Goal: Find specific page/section: Find specific page/section

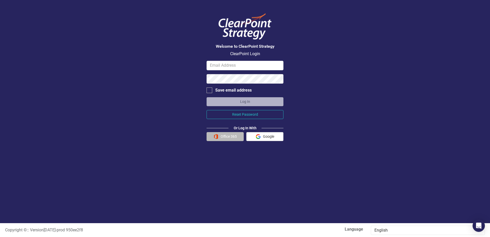
click at [222, 137] on button "Office 365" at bounding box center [224, 136] width 37 height 9
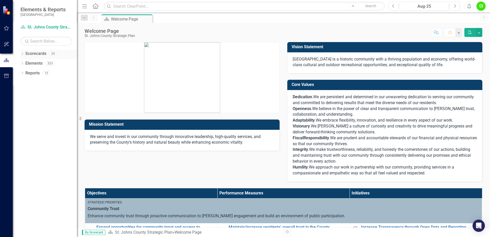
click at [31, 54] on link "Scorecards" at bounding box center [35, 54] width 21 height 6
click at [22, 52] on div "Dropdown" at bounding box center [22, 54] width 4 height 4
click at [26, 62] on icon "Dropdown" at bounding box center [25, 62] width 4 height 3
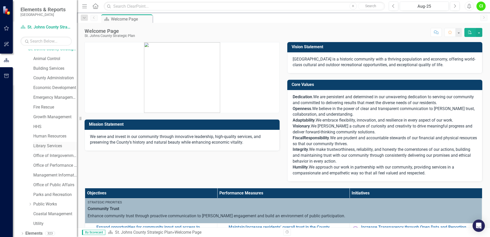
scroll to position [26, 0]
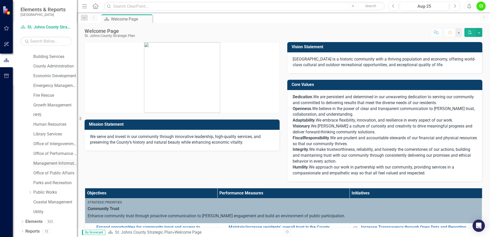
drag, startPoint x: 41, startPoint y: 164, endPoint x: 67, endPoint y: 166, distance: 26.2
click at [41, 164] on link "Management Information Systems" at bounding box center [55, 163] width 44 height 6
